Goal: Navigation & Orientation: Find specific page/section

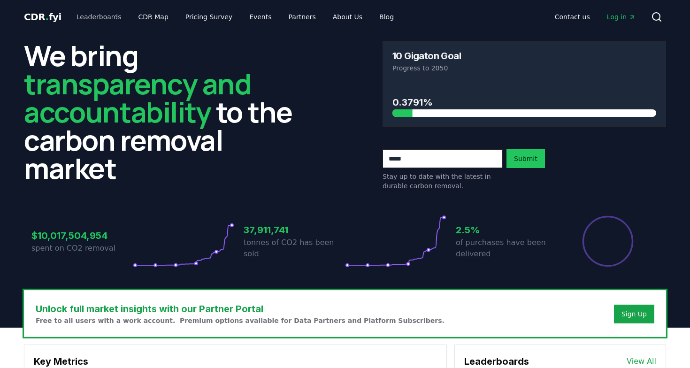
click at [102, 19] on link "Leaderboards" at bounding box center [99, 16] width 60 height 17
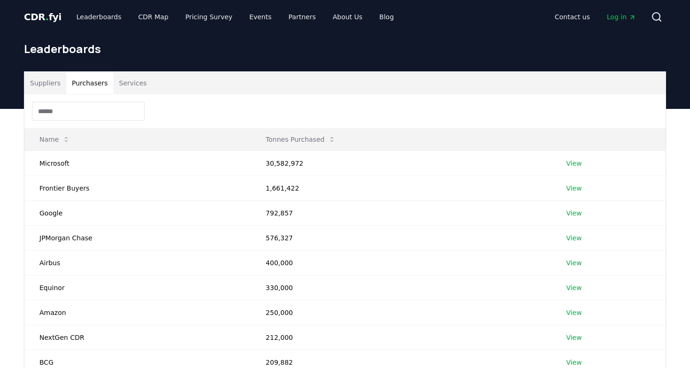
click at [82, 85] on button "Purchasers" at bounding box center [89, 83] width 47 height 23
click at [124, 82] on button "Services" at bounding box center [133, 83] width 39 height 23
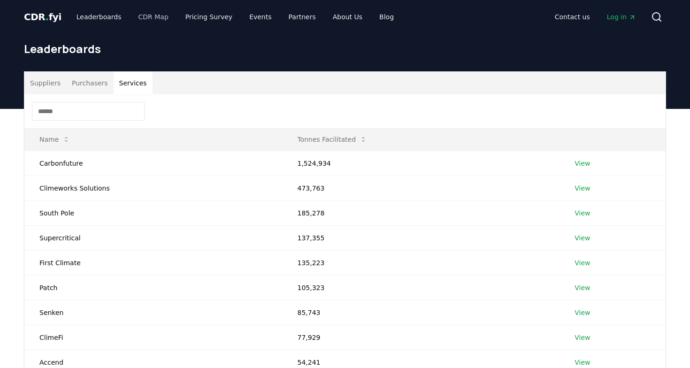
click at [157, 17] on link "CDR Map" at bounding box center [153, 16] width 45 height 17
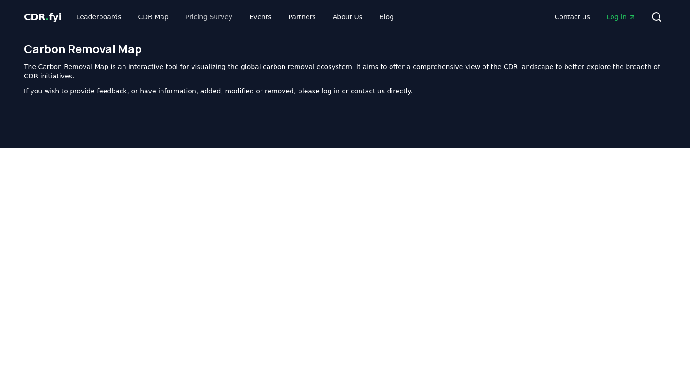
click at [199, 18] on link "Pricing Survey" at bounding box center [209, 16] width 62 height 17
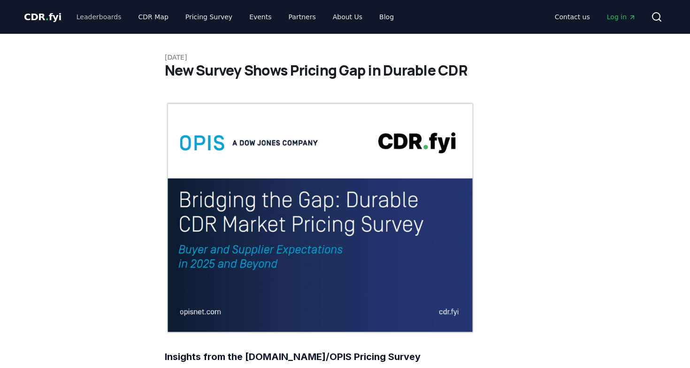
click at [69, 13] on link "Leaderboards" at bounding box center [99, 16] width 60 height 17
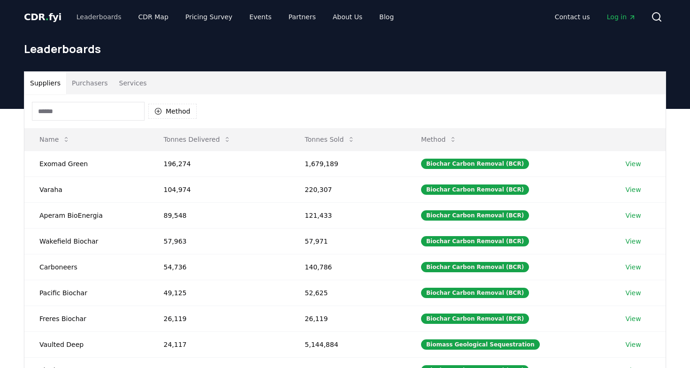
click at [80, 17] on link "Leaderboards" at bounding box center [99, 16] width 60 height 17
click at [138, 16] on link "CDR Map" at bounding box center [153, 16] width 45 height 17
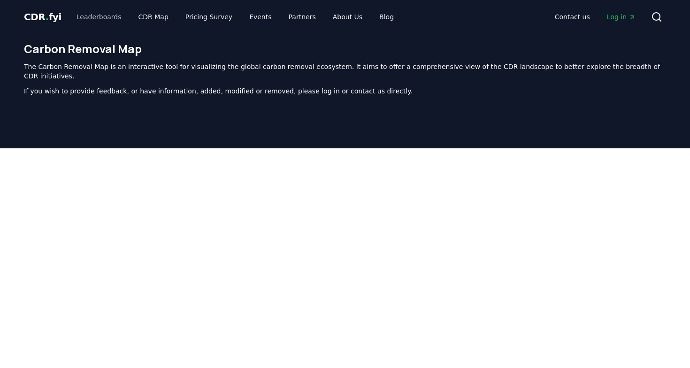
click at [91, 20] on link "Leaderboards" at bounding box center [99, 16] width 60 height 17
click at [47, 15] on span "CDR . fyi" at bounding box center [43, 16] width 38 height 11
click at [107, 11] on link "Leaderboards" at bounding box center [99, 16] width 60 height 17
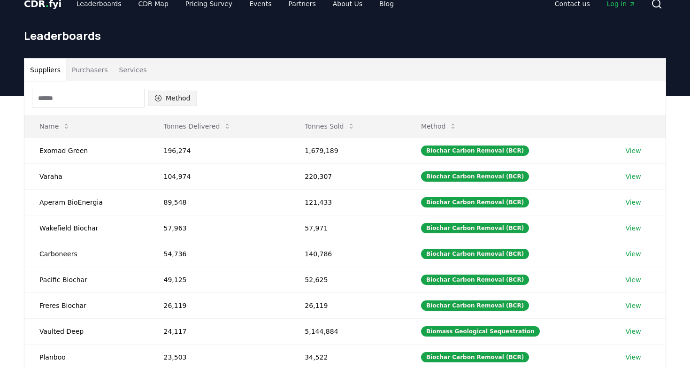
scroll to position [17, 0]
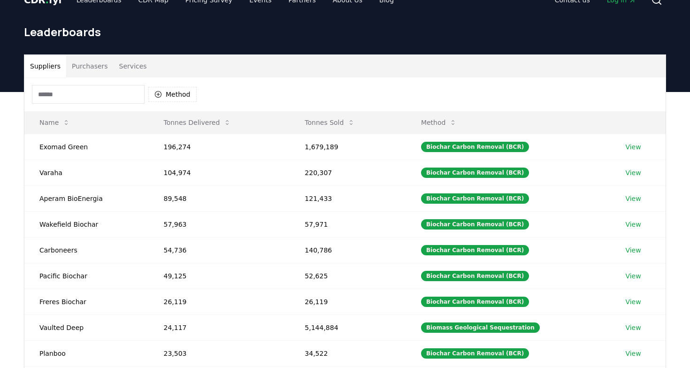
click at [76, 59] on button "Purchasers" at bounding box center [89, 66] width 47 height 23
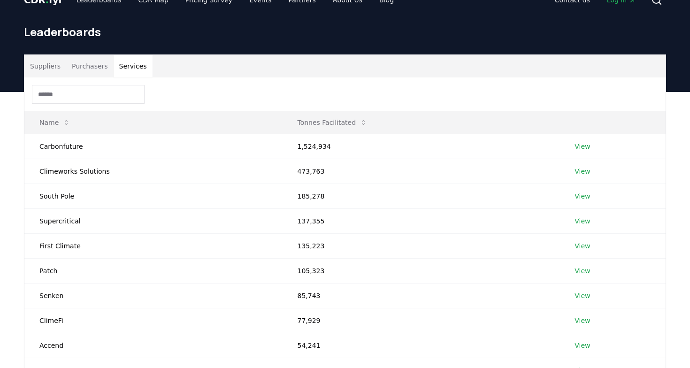
click at [149, 65] on button "Services" at bounding box center [133, 66] width 39 height 23
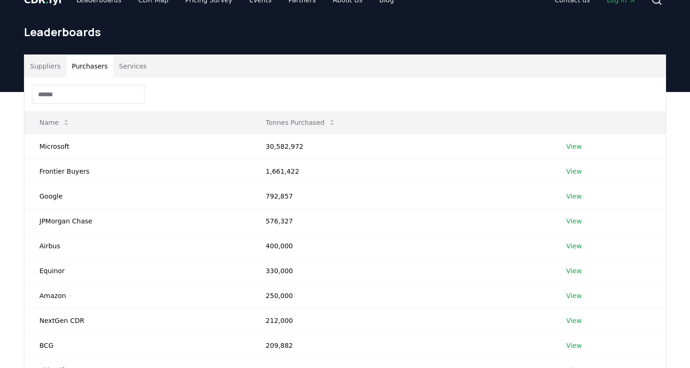
click at [76, 67] on button "Purchasers" at bounding box center [89, 66] width 47 height 23
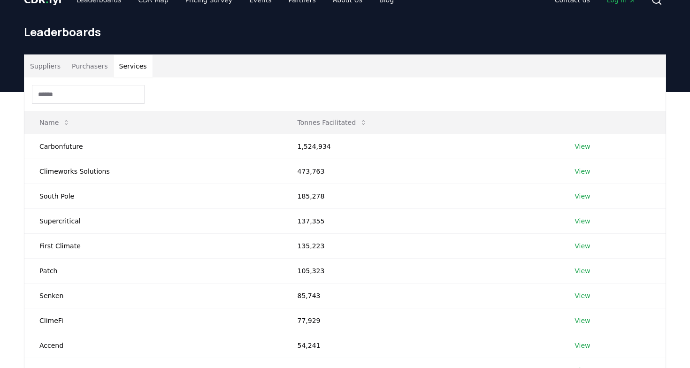
click at [127, 69] on button "Services" at bounding box center [133, 66] width 39 height 23
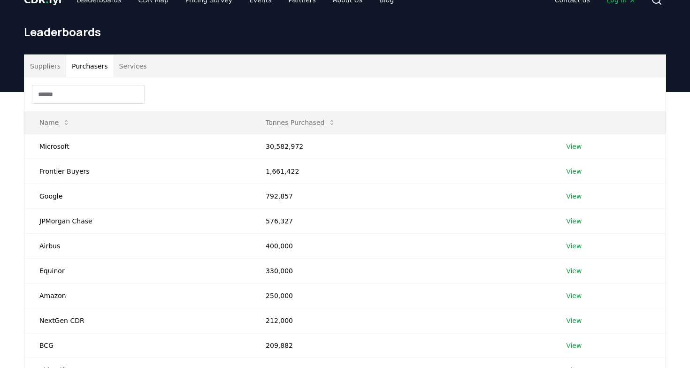
click at [91, 68] on button "Purchasers" at bounding box center [89, 66] width 47 height 23
click at [21, 70] on div "Suppliers Purchasers Services Name Tonnes Purchased Microsoft 30,582,972 View F…" at bounding box center [345, 237] width 658 height 367
click at [38, 68] on button "Suppliers" at bounding box center [45, 66] width 42 height 23
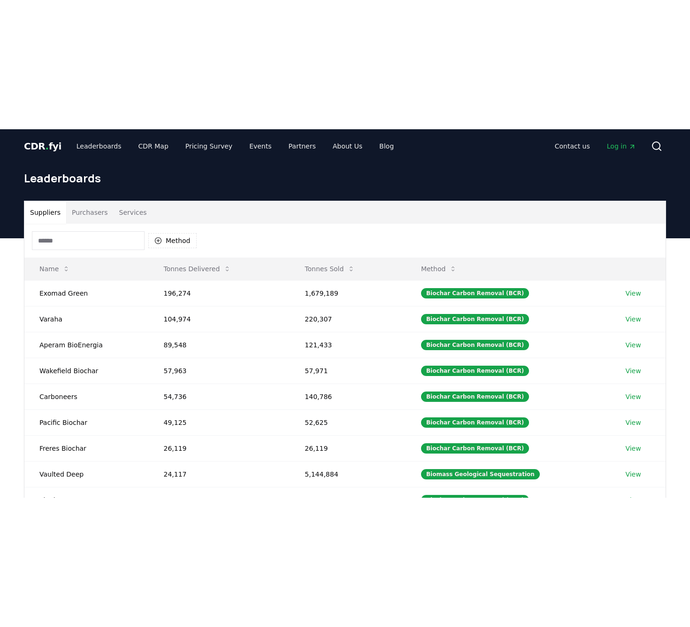
scroll to position [0, 0]
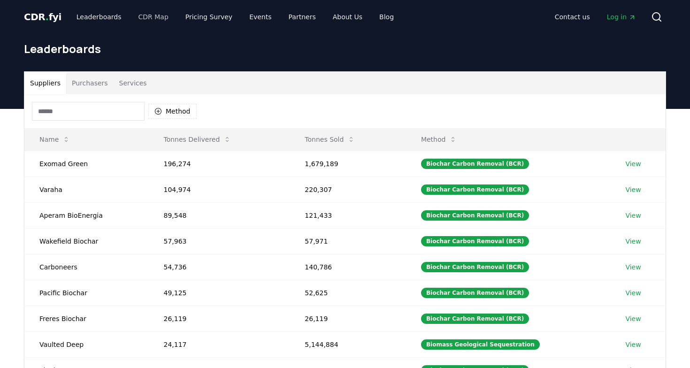
click at [152, 15] on link "CDR Map" at bounding box center [153, 16] width 45 height 17
